Goal: Task Accomplishment & Management: Use online tool/utility

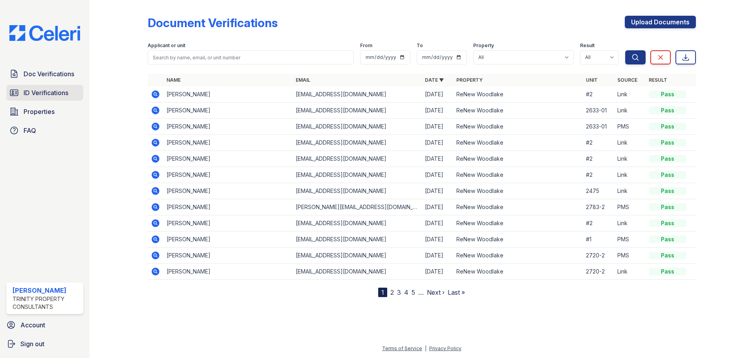
click at [45, 85] on link "ID Verifications" at bounding box center [44, 93] width 77 height 16
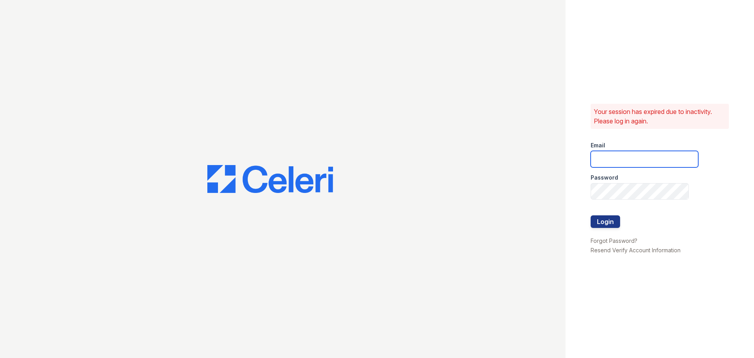
type input "[EMAIL_ADDRESS][DOMAIN_NAME]"
click at [601, 220] on button "Login" at bounding box center [604, 221] width 29 height 13
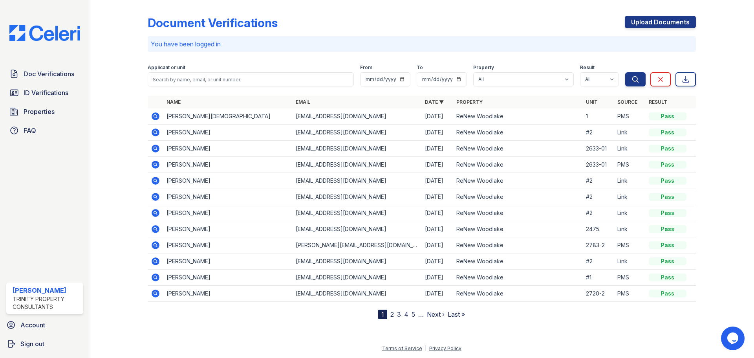
click at [23, 101] on div "Doc Verifications ID Verifications Properties FAQ" at bounding box center [44, 102] width 83 height 72
click at [65, 91] on span "ID Verifications" at bounding box center [46, 92] width 45 height 9
